Goal: Browse casually

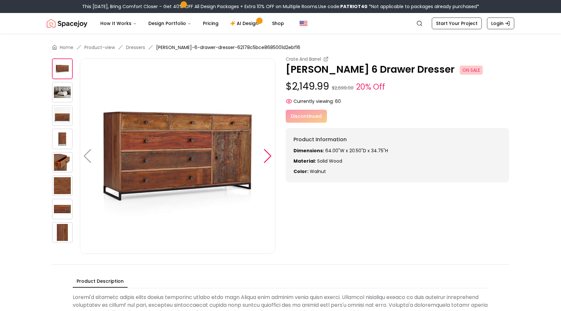
click at [272, 154] on div at bounding box center [267, 156] width 9 height 14
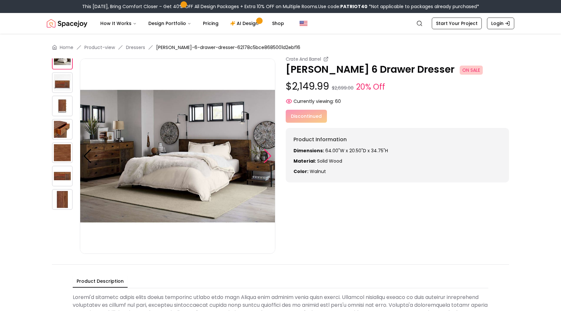
click at [271, 158] on div at bounding box center [267, 156] width 9 height 14
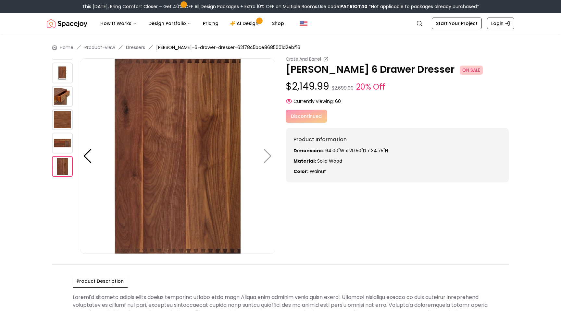
click at [269, 158] on img at bounding box center [178, 156] width 196 height 196
click at [268, 157] on img at bounding box center [178, 156] width 196 height 196
click at [271, 156] on img at bounding box center [178, 156] width 196 height 196
click at [63, 72] on img at bounding box center [62, 73] width 21 height 21
click at [63, 92] on img at bounding box center [62, 96] width 21 height 21
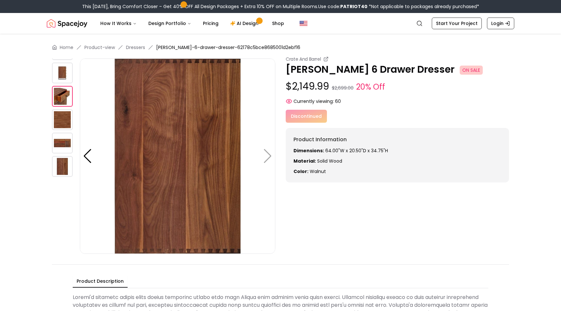
click at [64, 109] on img at bounding box center [62, 119] width 21 height 21
click at [65, 94] on img at bounding box center [62, 96] width 21 height 21
click at [65, 75] on img at bounding box center [62, 73] width 21 height 21
click at [90, 159] on div at bounding box center [87, 156] width 9 height 14
click at [89, 158] on div at bounding box center [87, 156] width 9 height 14
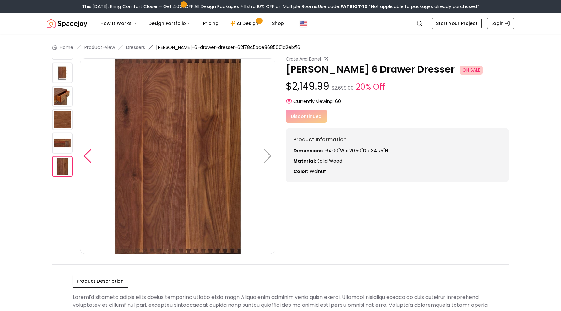
click at [89, 158] on div at bounding box center [87, 156] width 9 height 14
